Goal: Book appointment/travel/reservation

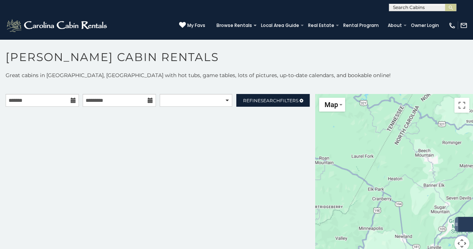
click at [71, 99] on icon at bounding box center [73, 100] width 5 height 5
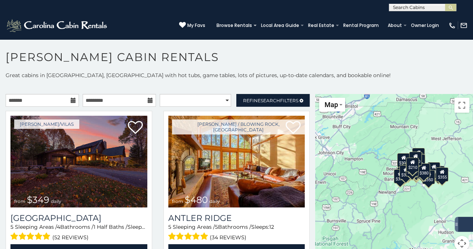
click at [71, 99] on icon at bounding box center [73, 100] width 5 height 5
click at [42, 98] on input "text" at bounding box center [42, 100] width 73 height 13
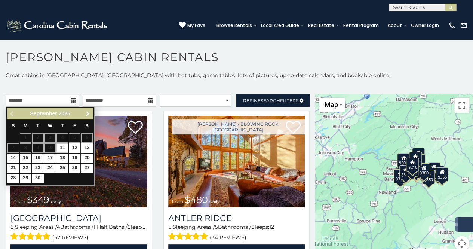
click at [86, 112] on span "Next" at bounding box center [88, 114] width 6 height 6
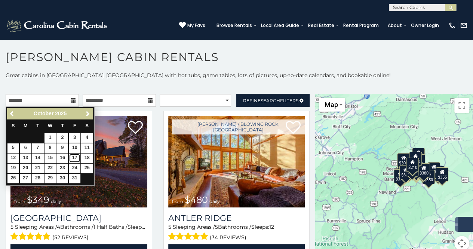
click at [74, 156] on link "17" at bounding box center [75, 157] width 12 height 9
type input "**********"
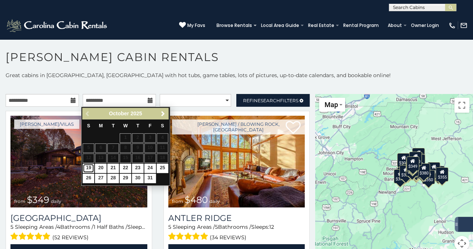
click at [87, 166] on link "19" at bounding box center [89, 167] width 12 height 9
type input "**********"
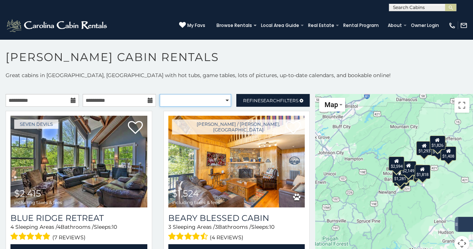
click at [222, 101] on select "**********" at bounding box center [196, 100] width 72 height 13
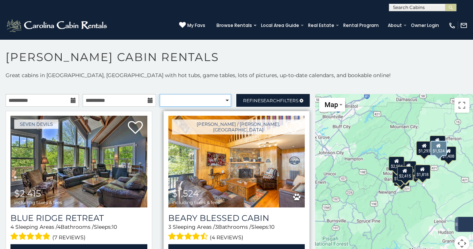
select select "**********"
click at [160, 94] on select "**********" at bounding box center [196, 100] width 72 height 13
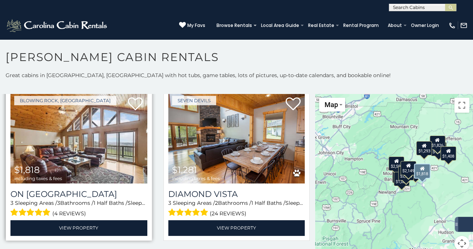
scroll to position [636, 0]
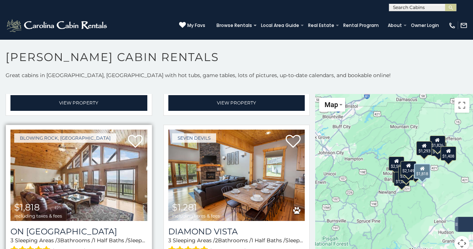
click at [87, 160] on img at bounding box center [78, 175] width 137 height 92
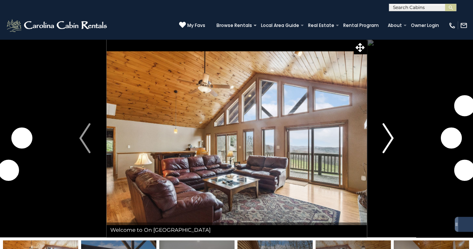
click at [392, 137] on img "Next" at bounding box center [388, 138] width 11 height 30
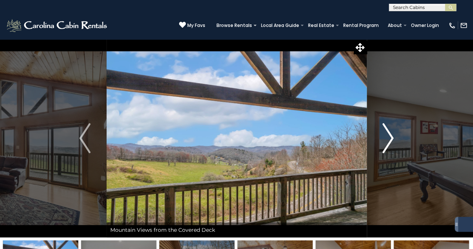
click at [392, 137] on img "Next" at bounding box center [388, 138] width 11 height 30
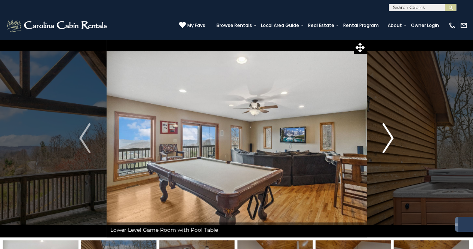
click at [392, 137] on img "Next" at bounding box center [388, 138] width 11 height 30
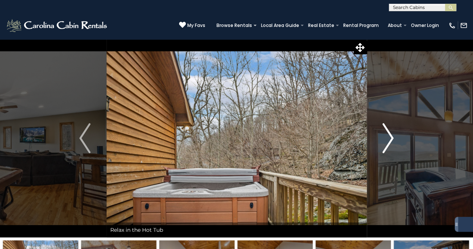
click at [392, 137] on img "Next" at bounding box center [388, 138] width 11 height 30
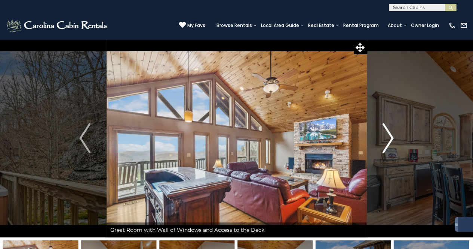
click at [392, 137] on img "Next" at bounding box center [388, 138] width 11 height 30
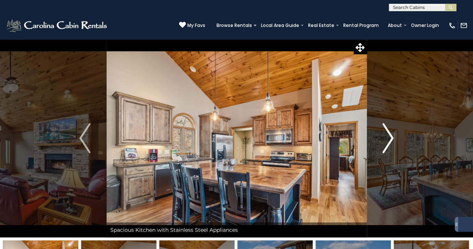
click at [392, 137] on img "Next" at bounding box center [388, 138] width 11 height 30
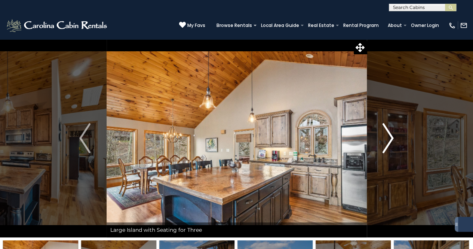
click at [392, 137] on img "Next" at bounding box center [388, 138] width 11 height 30
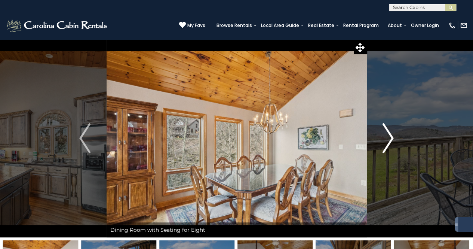
click at [393, 136] on img "Next" at bounding box center [388, 138] width 11 height 30
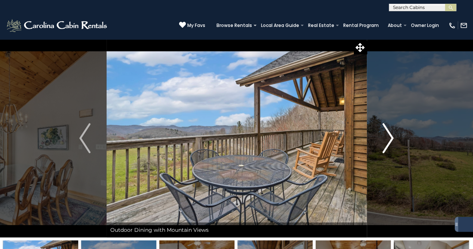
click at [391, 135] on img "Next" at bounding box center [388, 138] width 11 height 30
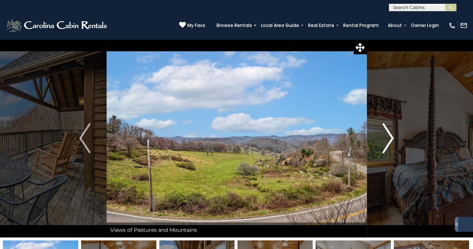
click at [391, 135] on img "Next" at bounding box center [388, 138] width 11 height 30
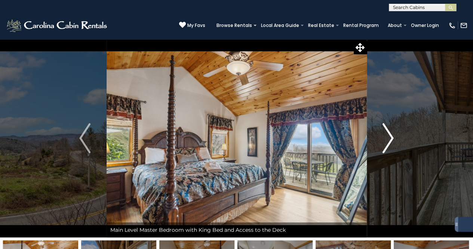
click at [391, 135] on img "Next" at bounding box center [388, 138] width 11 height 30
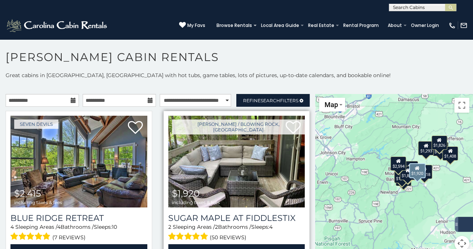
click at [225, 173] on img at bounding box center [236, 162] width 137 height 92
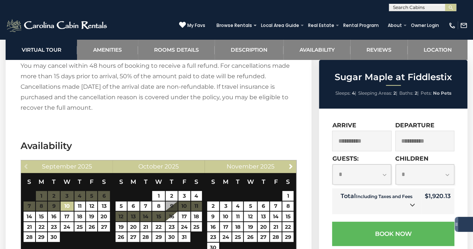
scroll to position [1458, 0]
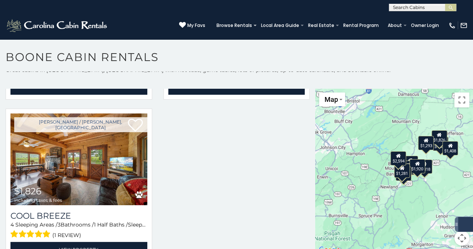
scroll to position [7, 0]
